Goal: Browse casually

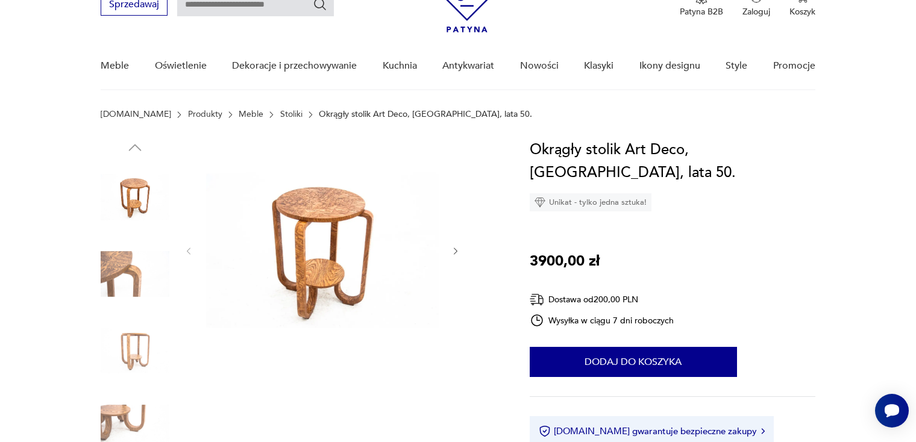
click at [311, 207] on img at bounding box center [322, 250] width 233 height 223
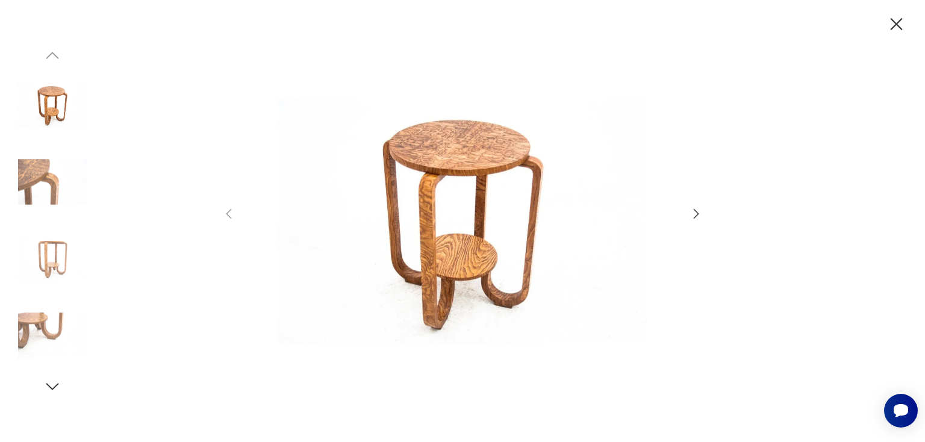
click at [487, 187] on img at bounding box center [462, 220] width 429 height 354
click at [694, 210] on icon "button" at bounding box center [696, 214] width 5 height 10
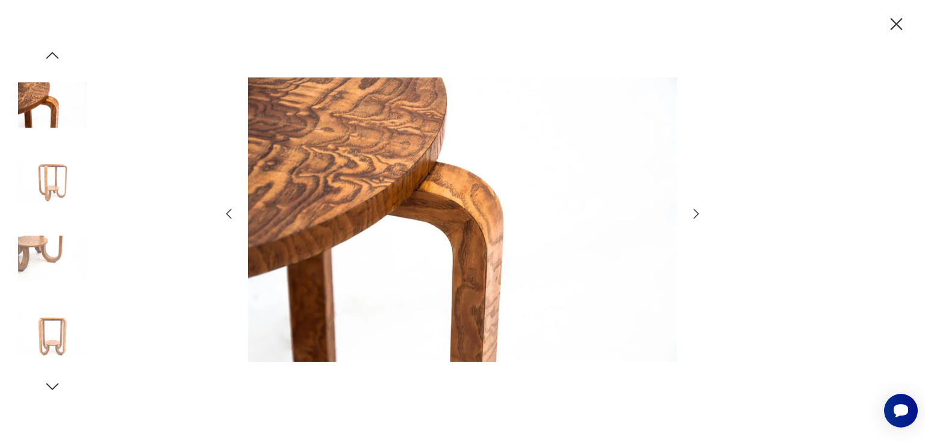
click at [694, 210] on icon "button" at bounding box center [696, 214] width 5 height 10
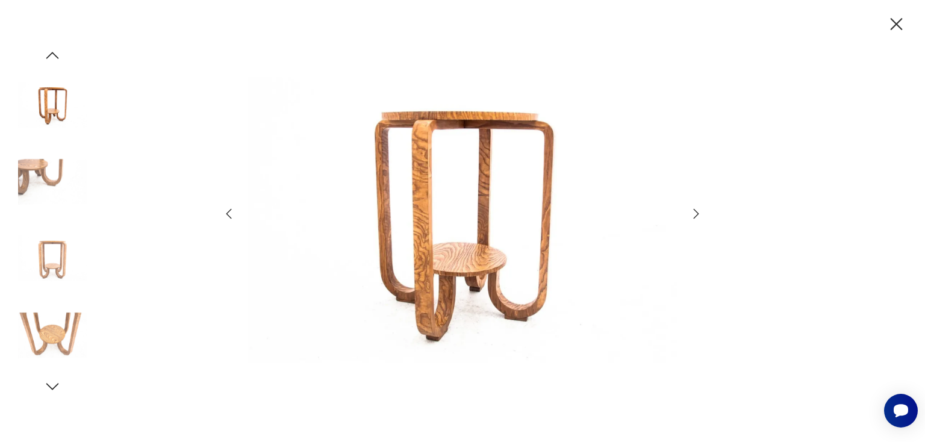
click at [694, 210] on icon "button" at bounding box center [696, 214] width 5 height 10
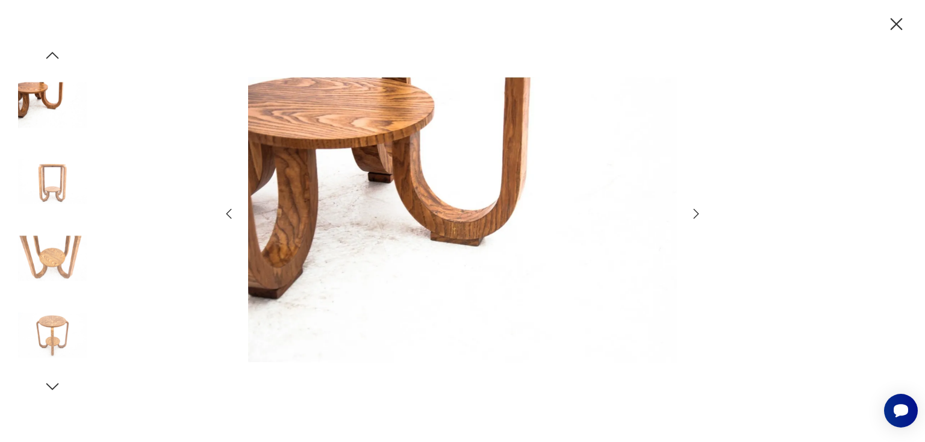
click at [694, 210] on icon "button" at bounding box center [696, 214] width 5 height 10
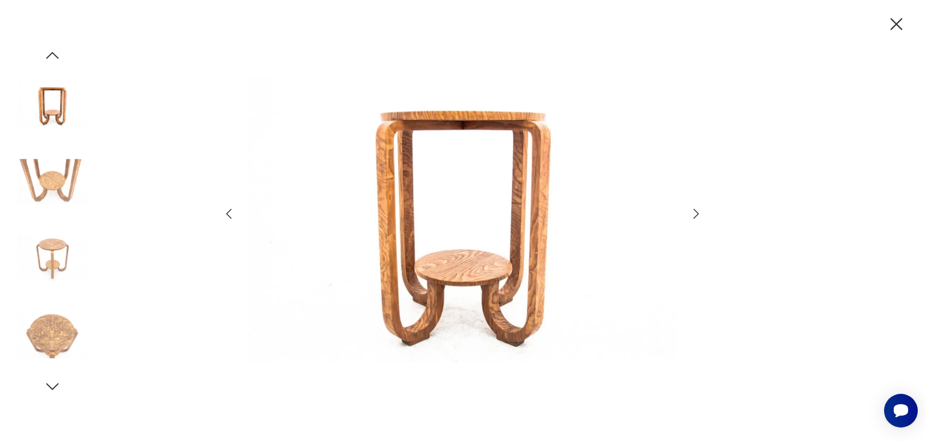
click at [697, 213] on icon "button" at bounding box center [696, 214] width 5 height 10
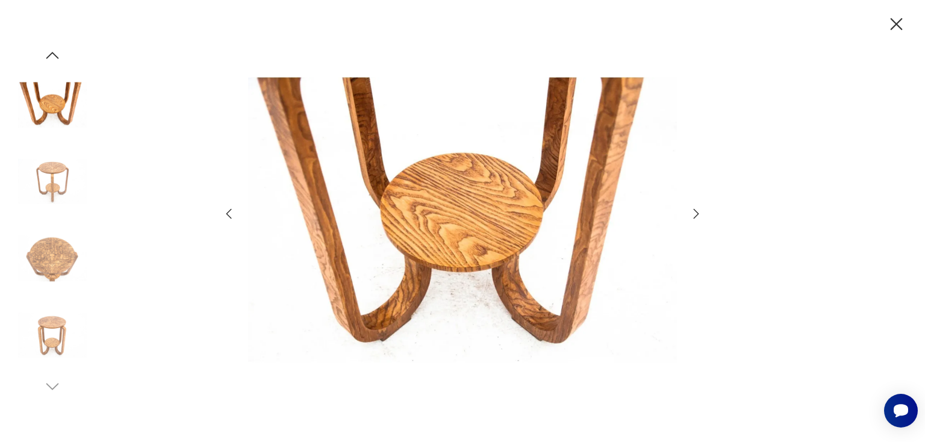
click at [697, 213] on icon "button" at bounding box center [696, 214] width 5 height 10
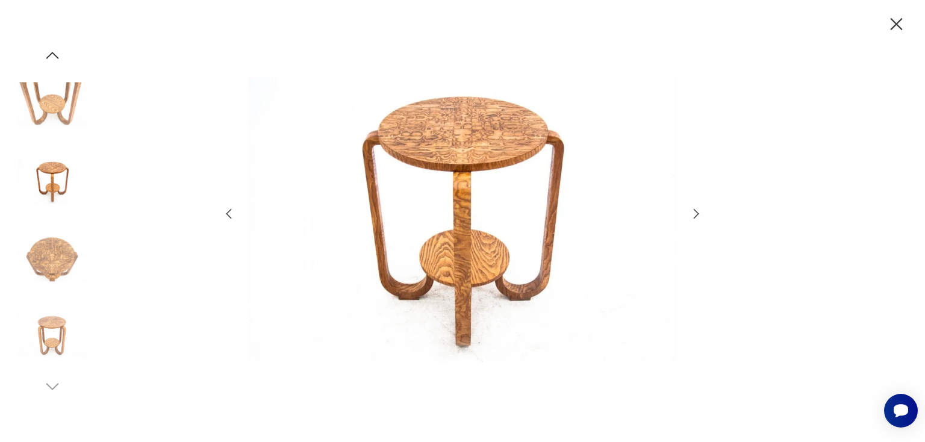
click at [697, 213] on icon "button" at bounding box center [696, 214] width 5 height 10
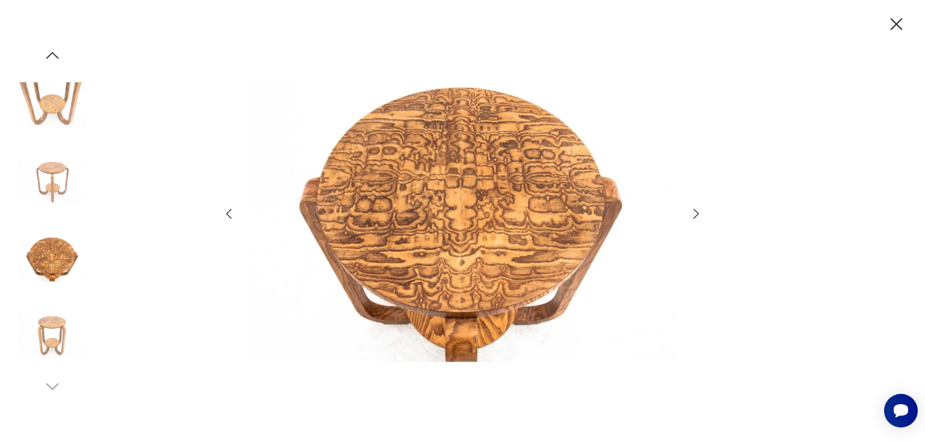
click at [698, 213] on icon "button" at bounding box center [696, 214] width 5 height 10
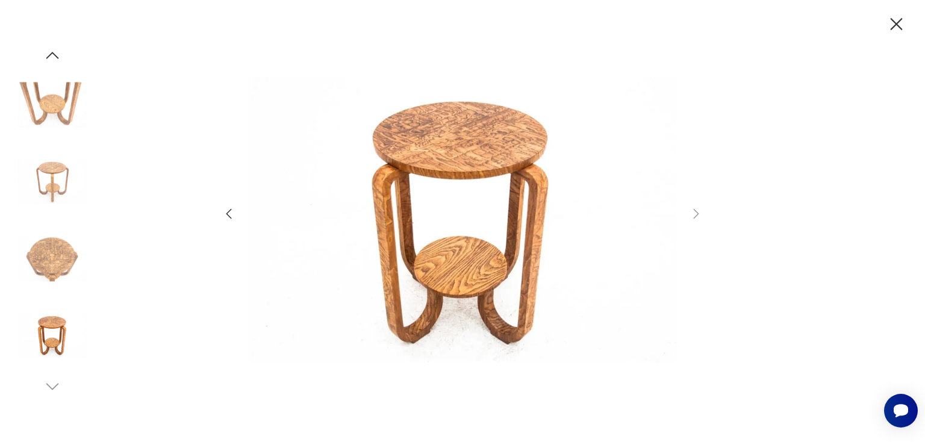
click at [698, 213] on icon "button" at bounding box center [696, 214] width 5 height 10
click at [696, 213] on icon "button" at bounding box center [696, 214] width 14 height 14
click at [900, 20] on icon "button" at bounding box center [897, 24] width 12 height 12
